Goal: Entertainment & Leisure: Consume media (video, audio)

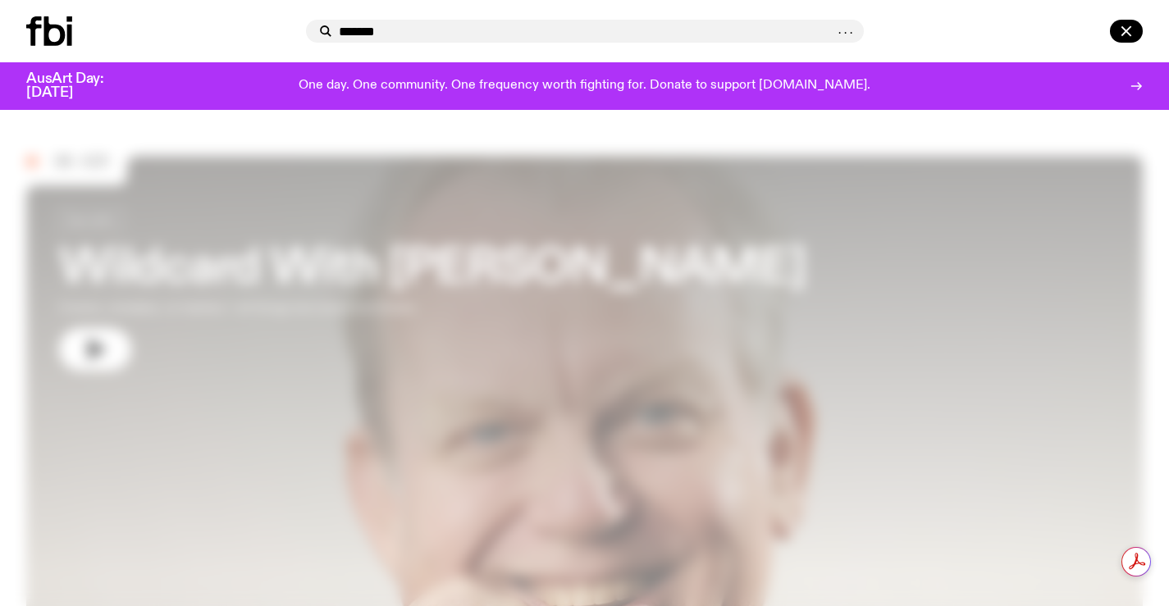
type input "*******"
